Goal: Browse casually

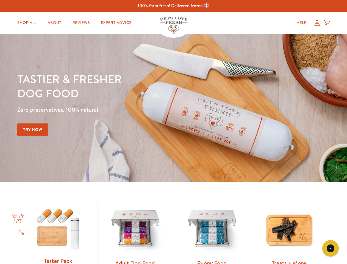
click at [174, 132] on div "Tastier & fresher dog food Zero preservatives. 100% natural. Try Now" at bounding box center [121, 108] width 209 height 73
click at [331, 248] on icon "Gorgias live chat" at bounding box center [330, 248] width 5 height 5
